Goal: Transaction & Acquisition: Subscribe to service/newsletter

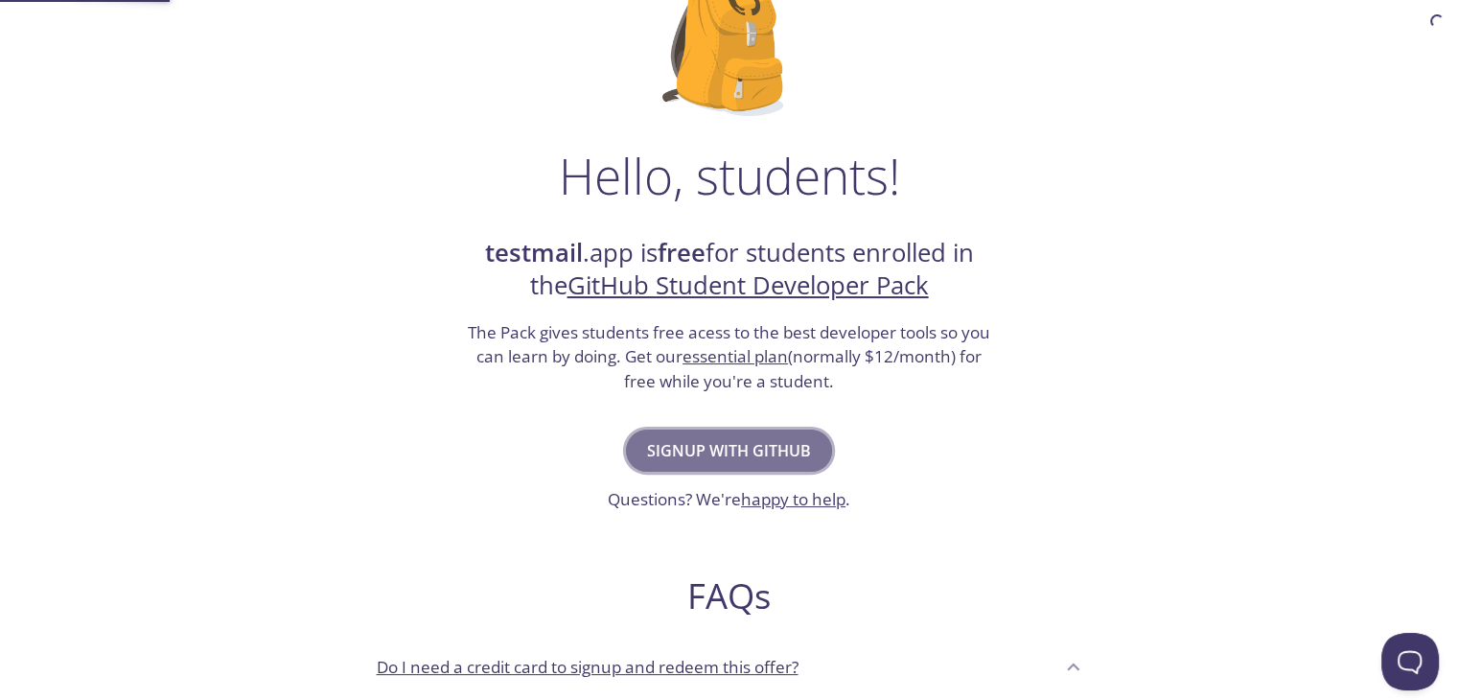
click at [817, 450] on button "Signup with GitHub" at bounding box center [729, 450] width 206 height 42
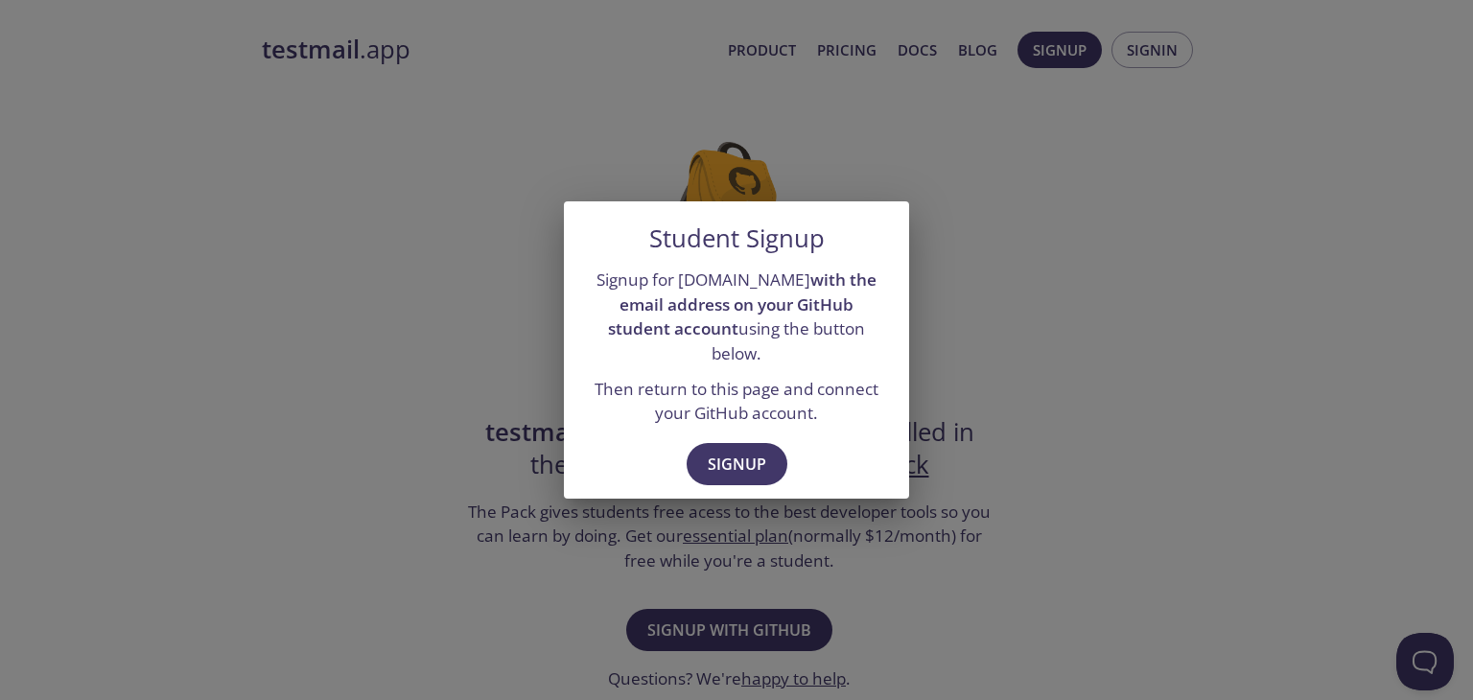
click at [908, 518] on div "Student Signup Signup for testmail.app with the email address on your GitHub st…" at bounding box center [736, 350] width 1473 height 700
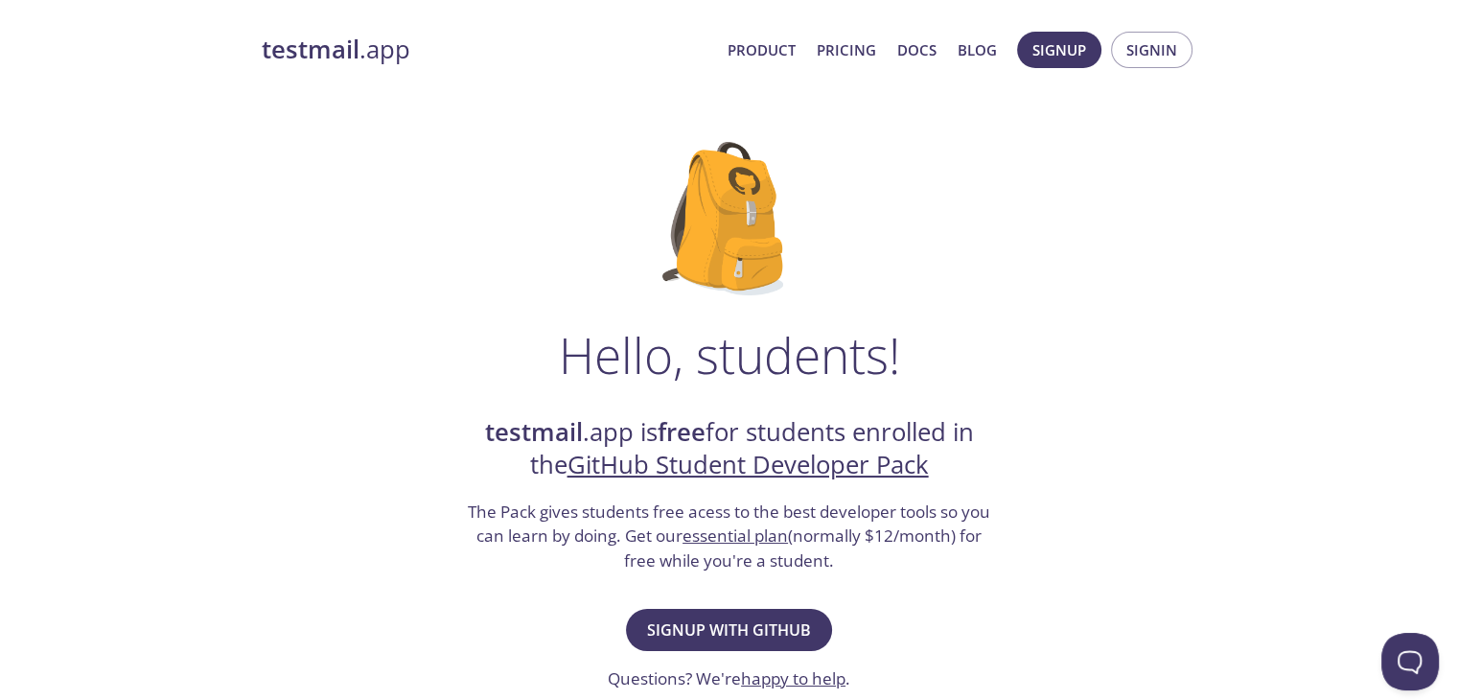
click at [920, 280] on div "Hello, students! testmail .app is free for students enrolled in the GitHub Stud…" at bounding box center [730, 696] width 936 height 1171
click at [770, 633] on span "Signup with GitHub" at bounding box center [729, 629] width 164 height 27
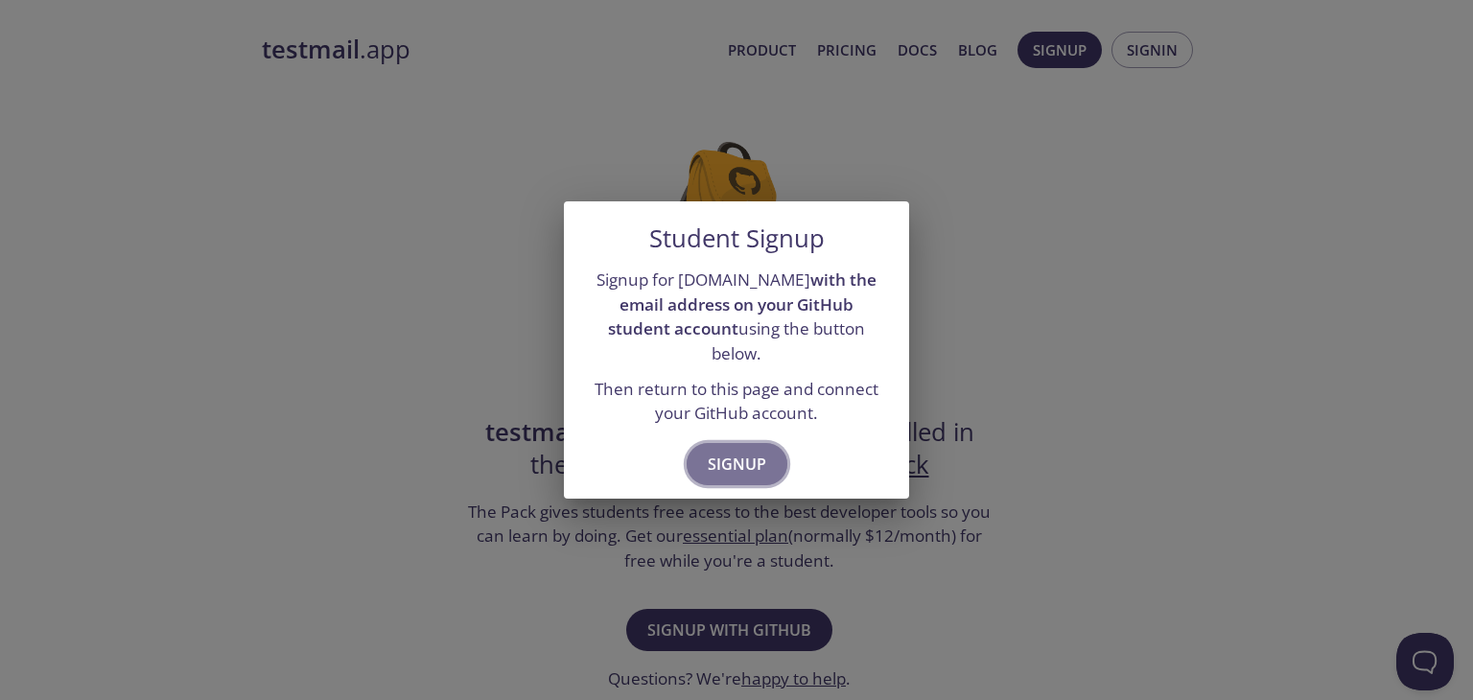
click at [759, 457] on span "Signup" at bounding box center [736, 464] width 58 height 27
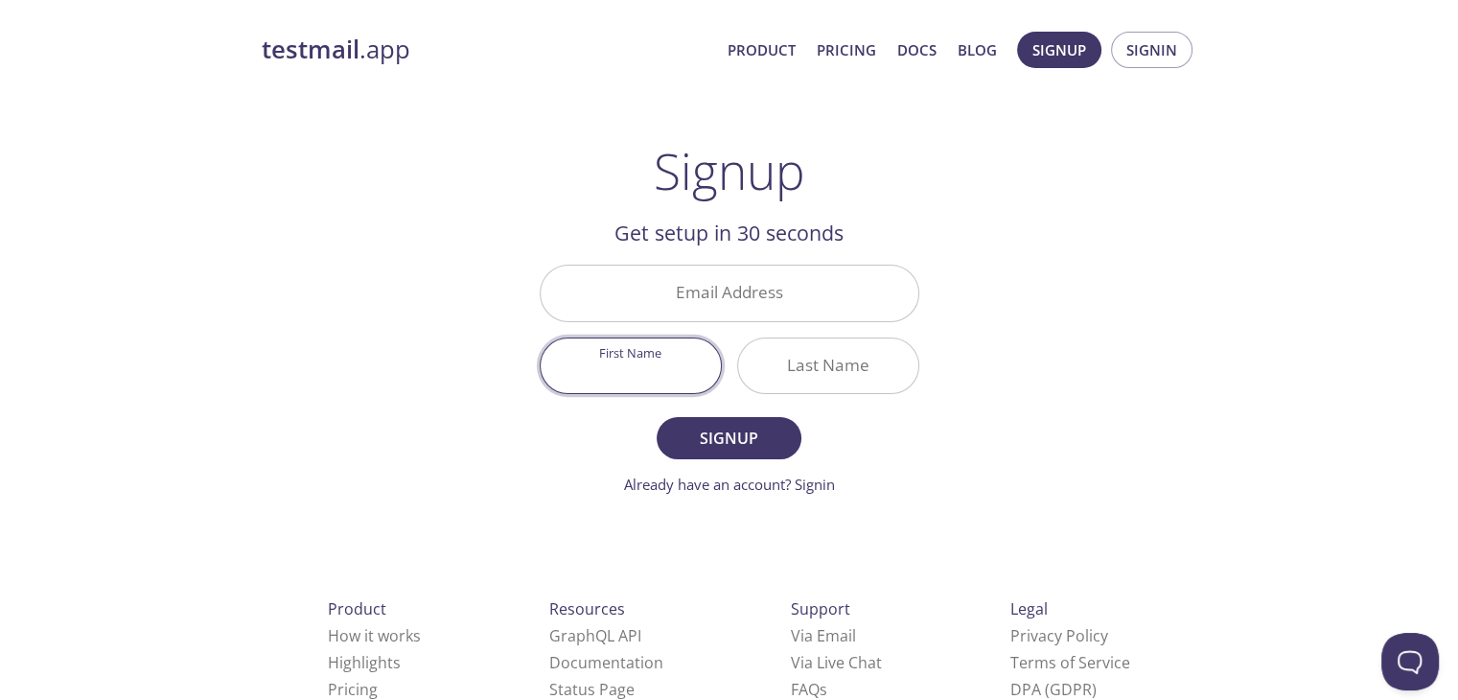
click at [693, 372] on input "First Name" at bounding box center [631, 365] width 180 height 55
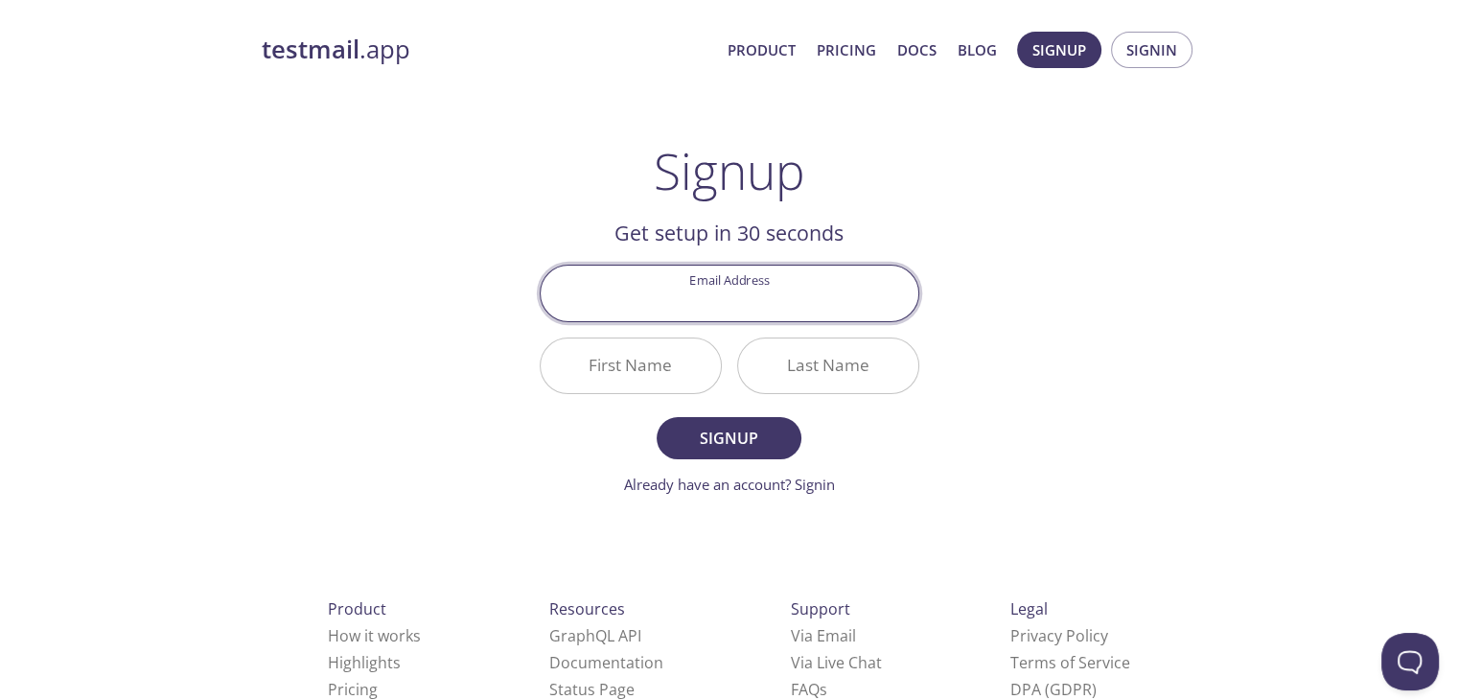
click at [717, 312] on input "Email Address" at bounding box center [730, 293] width 378 height 55
type input "[EMAIL_ADDRESS][DOMAIN_NAME]"
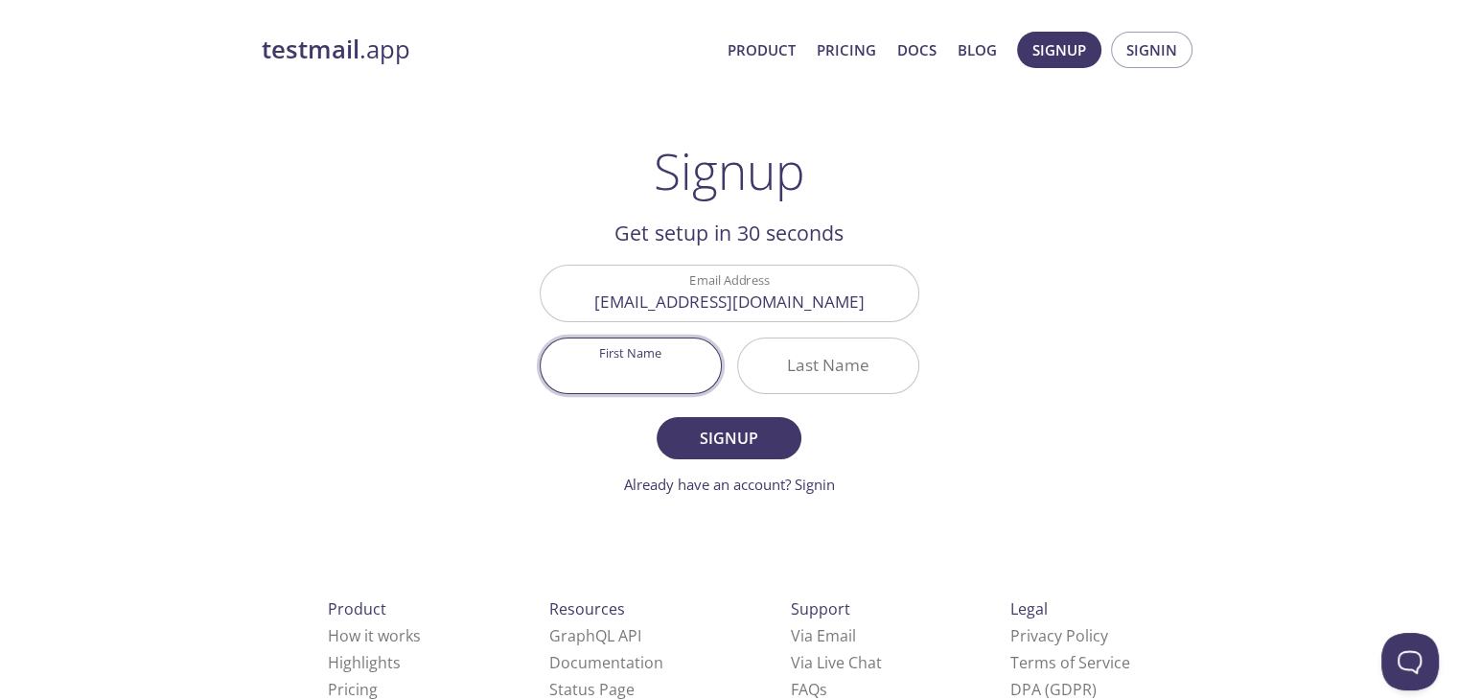
click at [660, 380] on input "First Name" at bounding box center [631, 365] width 180 height 55
type input "Gaurav"
click at [657, 417] on button "Signup" at bounding box center [729, 438] width 144 height 42
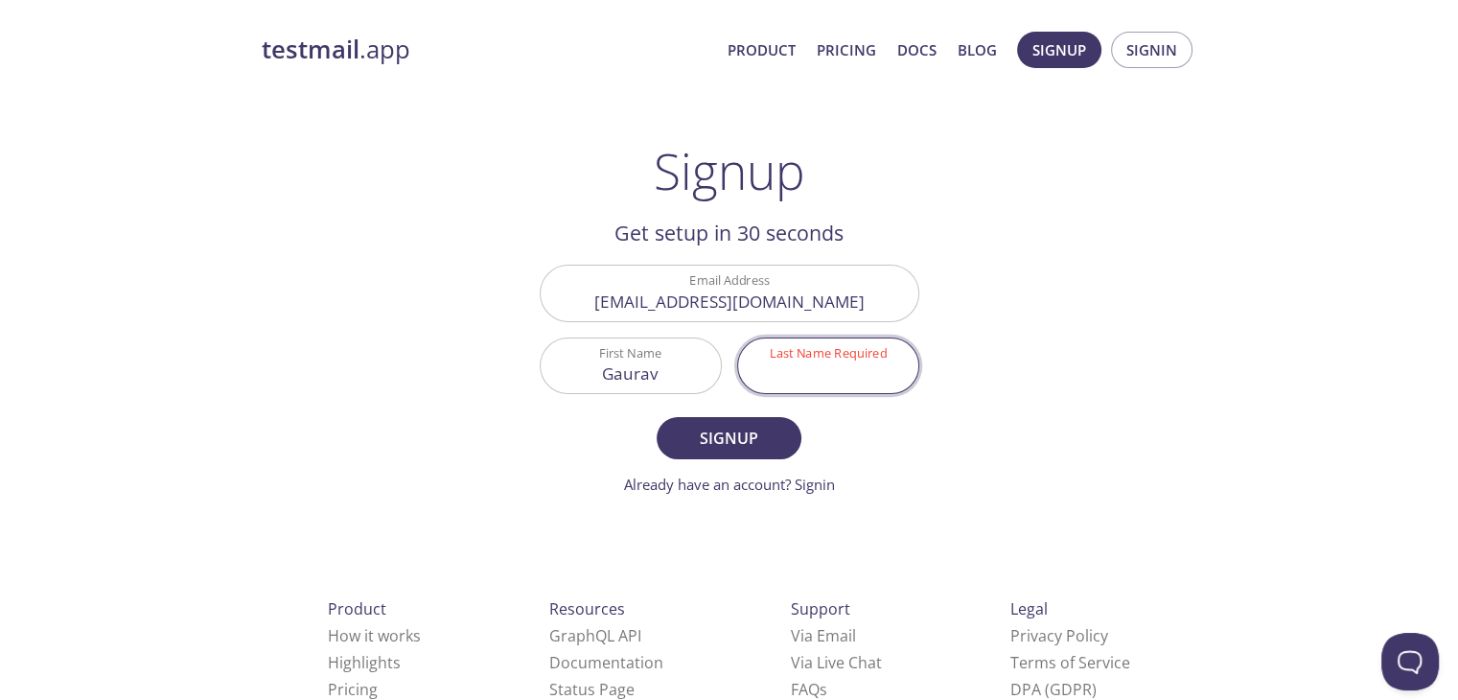
click at [755, 375] on input "Last Name Required" at bounding box center [828, 365] width 180 height 55
type input "[PERSON_NAME]"
click at [657, 417] on button "Signup" at bounding box center [729, 438] width 144 height 42
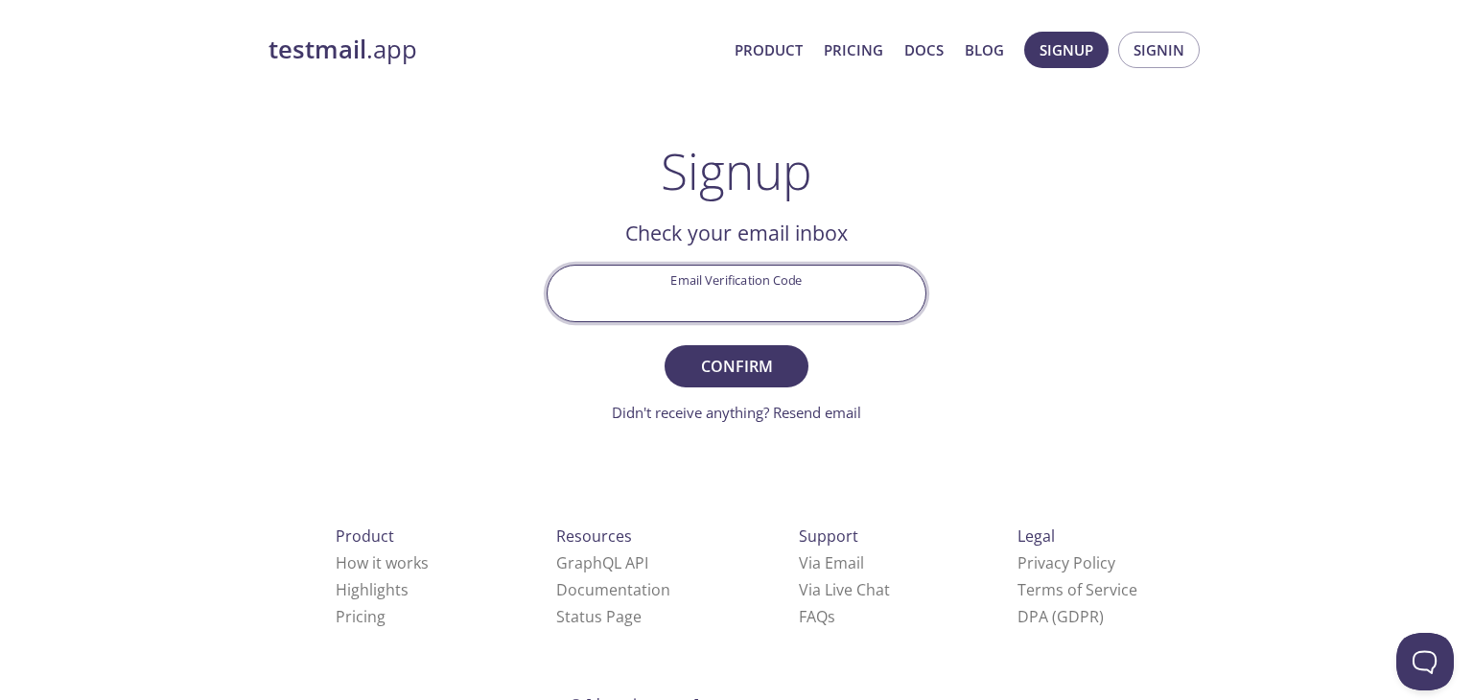
click at [777, 309] on input "Email Verification Code" at bounding box center [736, 293] width 378 height 55
type input "DBUNQDY"
click at [664, 345] on button "Confirm" at bounding box center [736, 366] width 144 height 42
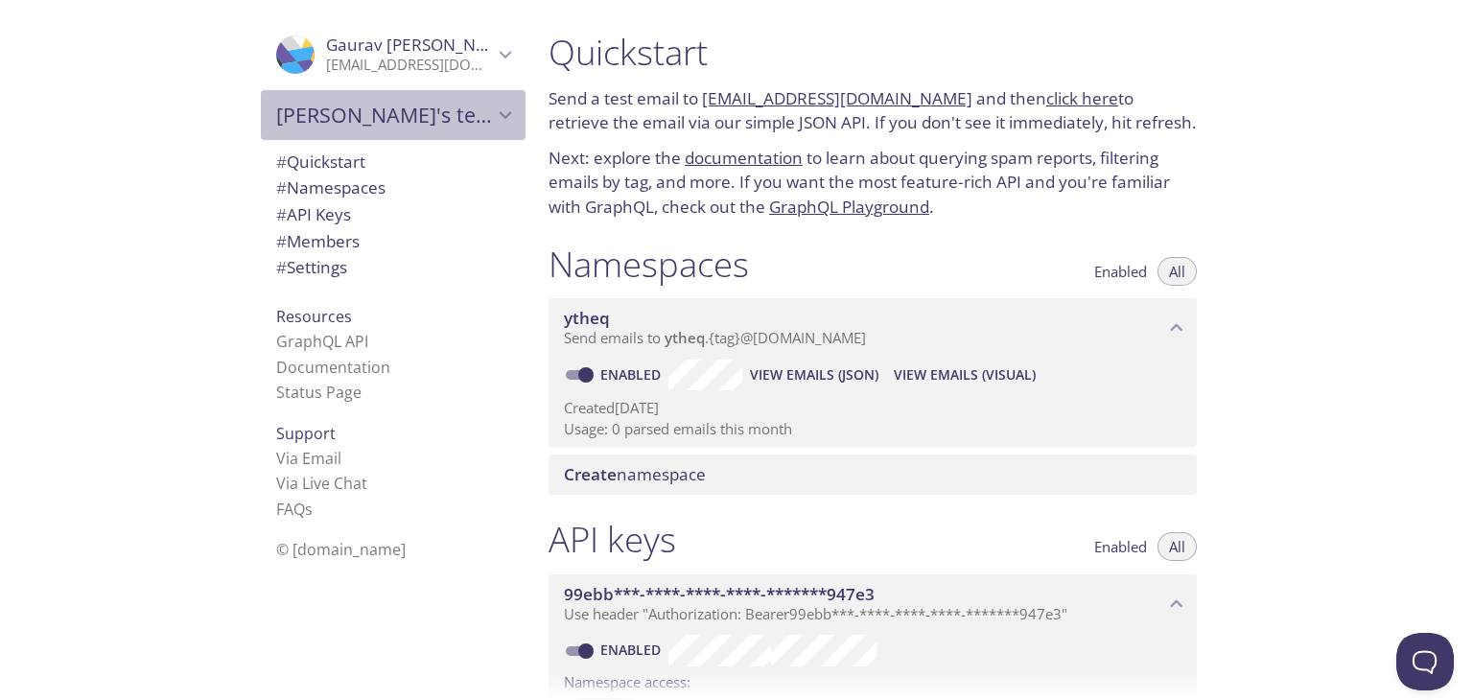
click at [455, 119] on span "[PERSON_NAME]'s team" at bounding box center [384, 115] width 217 height 27
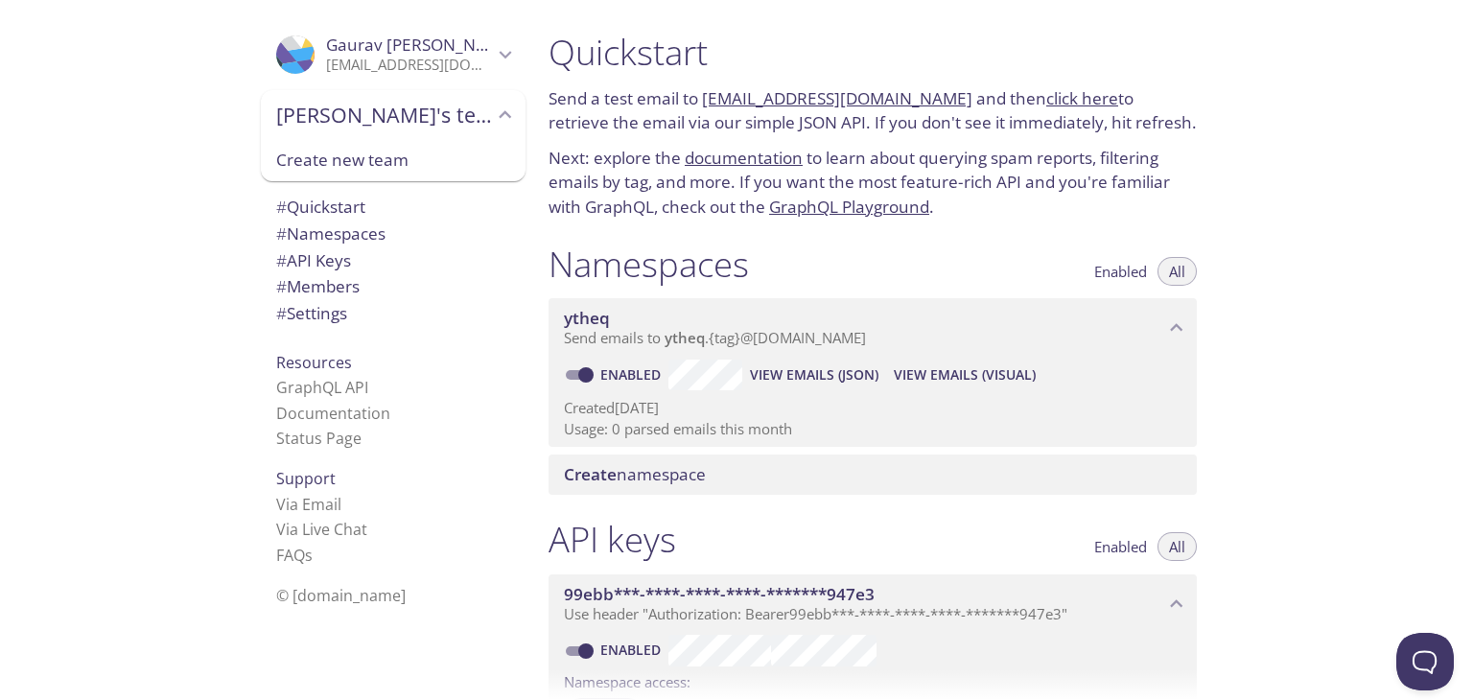
click at [471, 116] on span "[PERSON_NAME]'s team" at bounding box center [384, 115] width 217 height 27
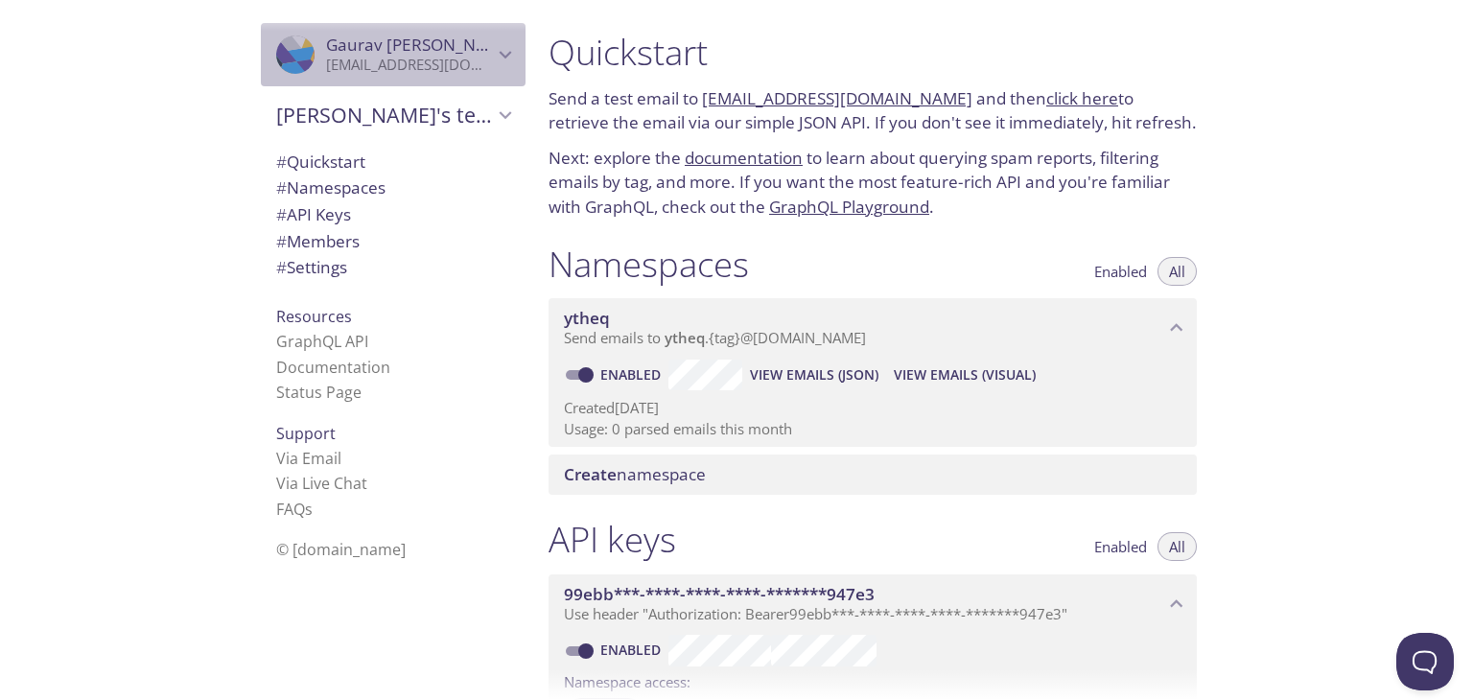
click at [499, 53] on icon "Gaurav Khandelwal" at bounding box center [505, 55] width 12 height 8
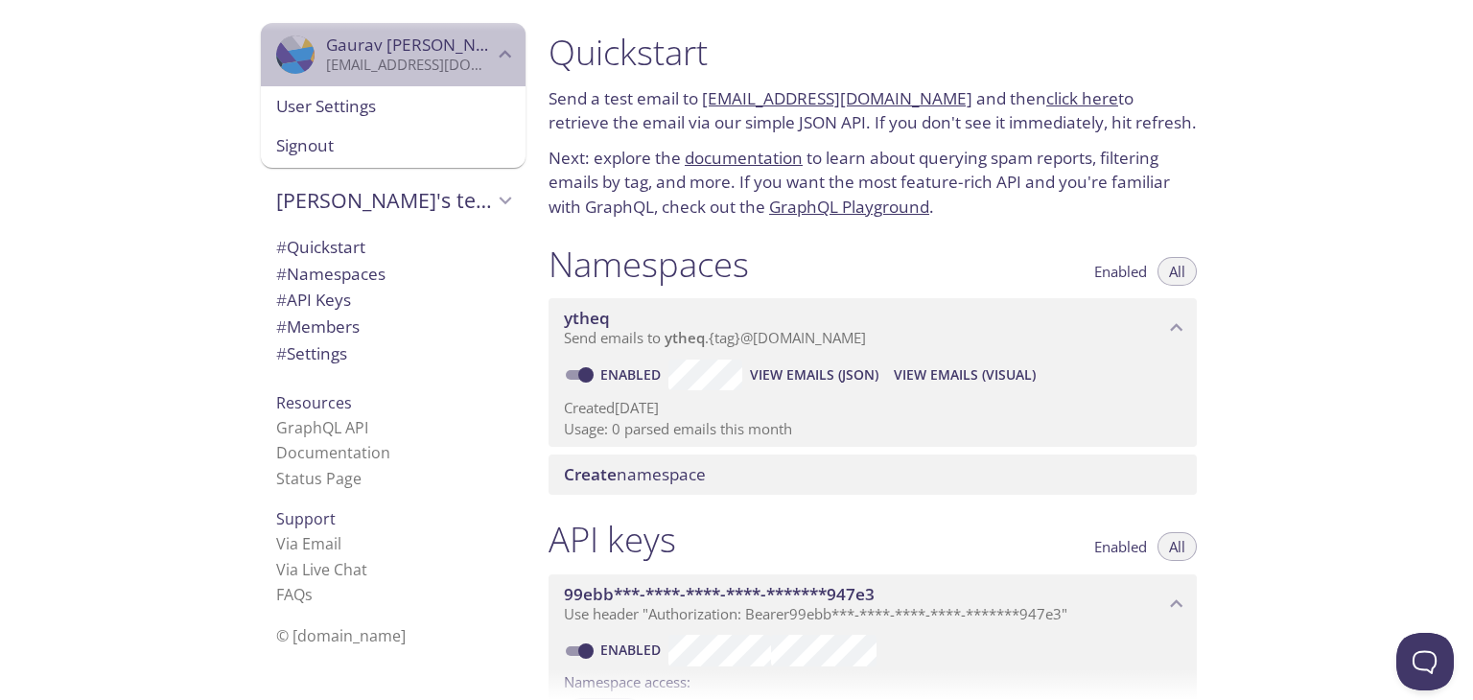
click at [495, 53] on icon "Gaurav Khandelwal" at bounding box center [505, 54] width 25 height 25
